Goal: Transaction & Acquisition: Purchase product/service

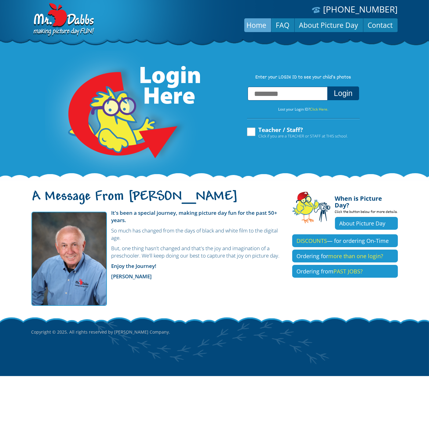
click at [287, 93] on input "text" at bounding box center [288, 94] width 80 height 14
type input "**********"
click at [328, 86] on button "Login" at bounding box center [343, 93] width 31 height 14
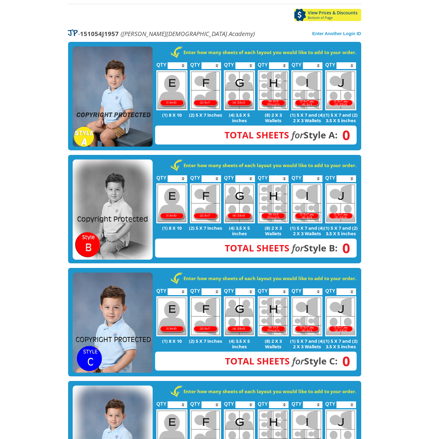
scroll to position [64, 0]
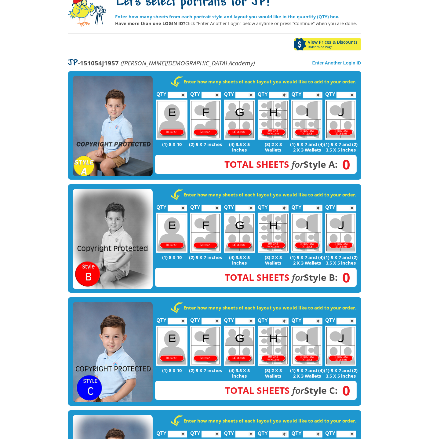
click at [401, 293] on body "(888) 598-4911 Menu Home FAQ Cart About Picture Day Contact Let's select portra…" at bounding box center [214, 155] width 429 height 439
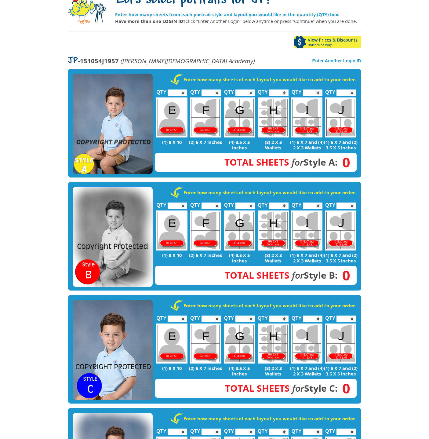
scroll to position [32, 0]
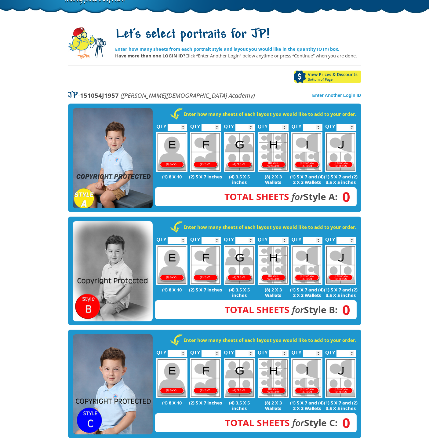
type input "*"
click at [217, 125] on input "*" at bounding box center [212, 127] width 20 height 7
click at [284, 126] on input "*" at bounding box center [279, 127] width 20 height 7
type input "*"
click at [284, 126] on input "*" at bounding box center [279, 127] width 20 height 7
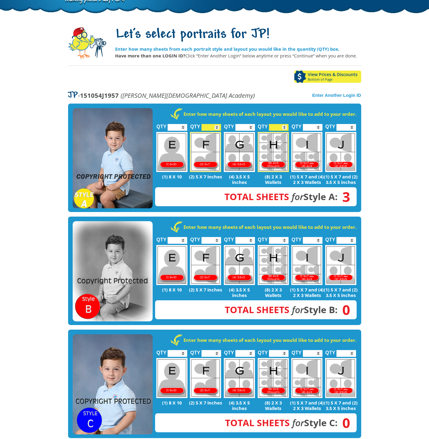
click at [397, 207] on body "(888) 598-4911 Menu Home FAQ Cart About Picture Day Contact Let's select portra…" at bounding box center [214, 187] width 429 height 439
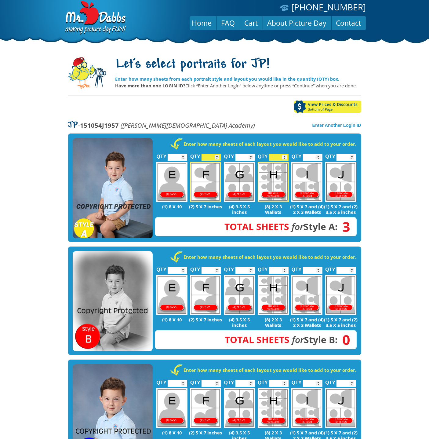
scroll to position [0, 0]
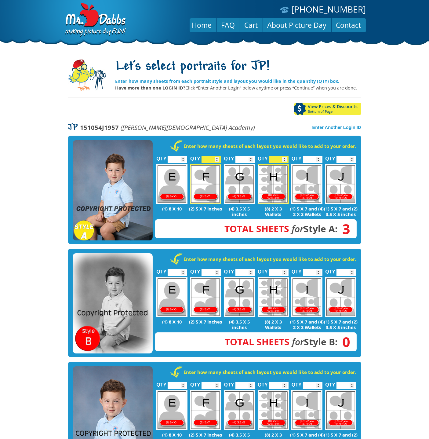
type input "*"
click at [217, 159] on input "*" at bounding box center [212, 159] width 20 height 7
click at [414, 247] on body "(888) 598-4911 Menu Home FAQ Cart About Picture Day Contact Let's select portra…" at bounding box center [214, 219] width 429 height 439
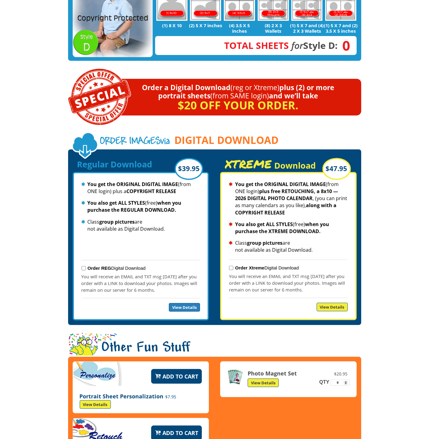
scroll to position [548, 0]
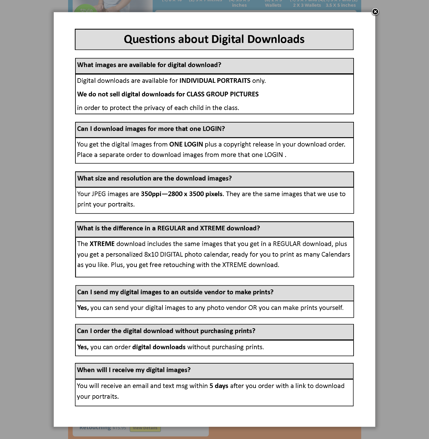
click at [376, 11] on link at bounding box center [375, 12] width 9 height 9
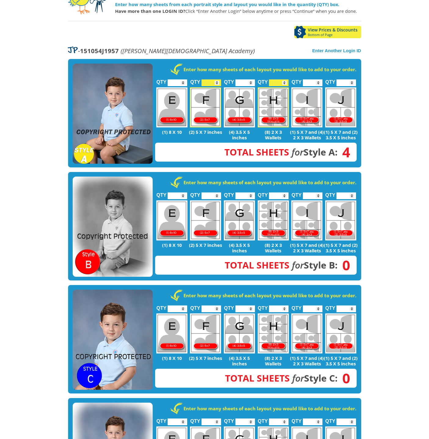
scroll to position [0, 0]
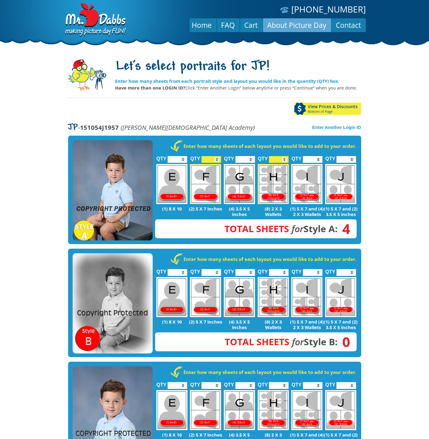
click at [281, 27] on link "About Picture Day" at bounding box center [297, 25] width 68 height 15
